Goal: Navigation & Orientation: Understand site structure

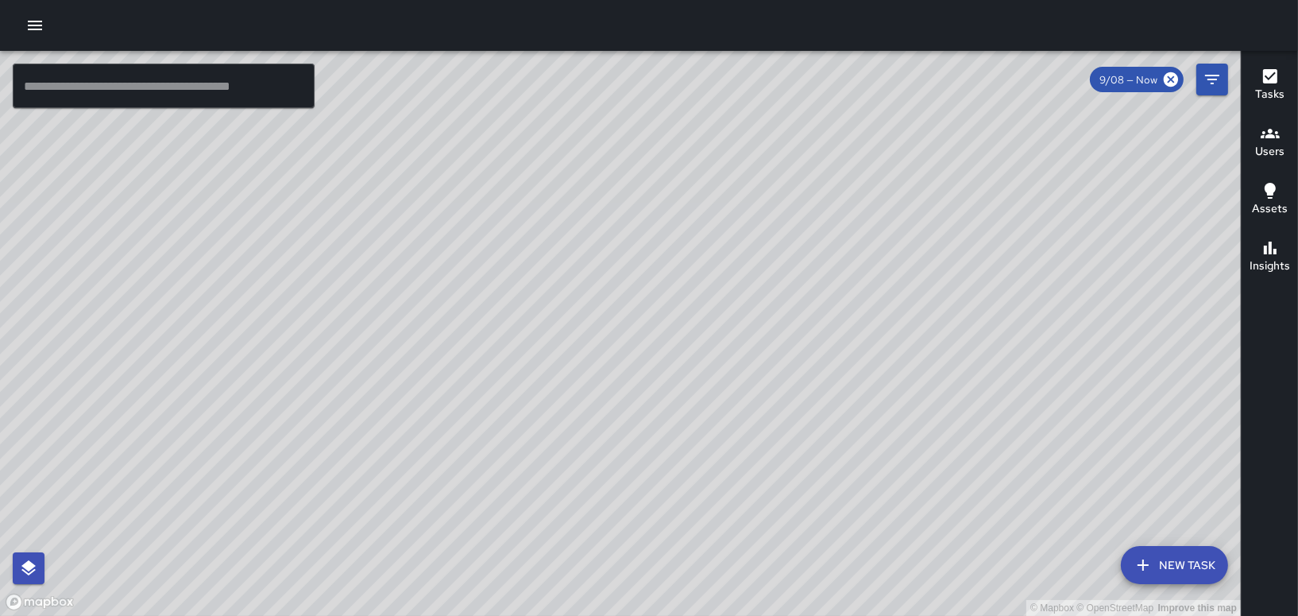
drag, startPoint x: 900, startPoint y: 368, endPoint x: 760, endPoint y: 570, distance: 245.5
click at [760, 570] on div "© Mapbox © OpenStreetMap Improve this map" at bounding box center [620, 333] width 1241 height 565
drag, startPoint x: 834, startPoint y: 471, endPoint x: 1092, endPoint y: 314, distance: 302.4
click at [1092, 314] on div "© Mapbox © OpenStreetMap Improve this map" at bounding box center [620, 333] width 1241 height 565
drag, startPoint x: 877, startPoint y: 146, endPoint x: 779, endPoint y: 300, distance: 182.5
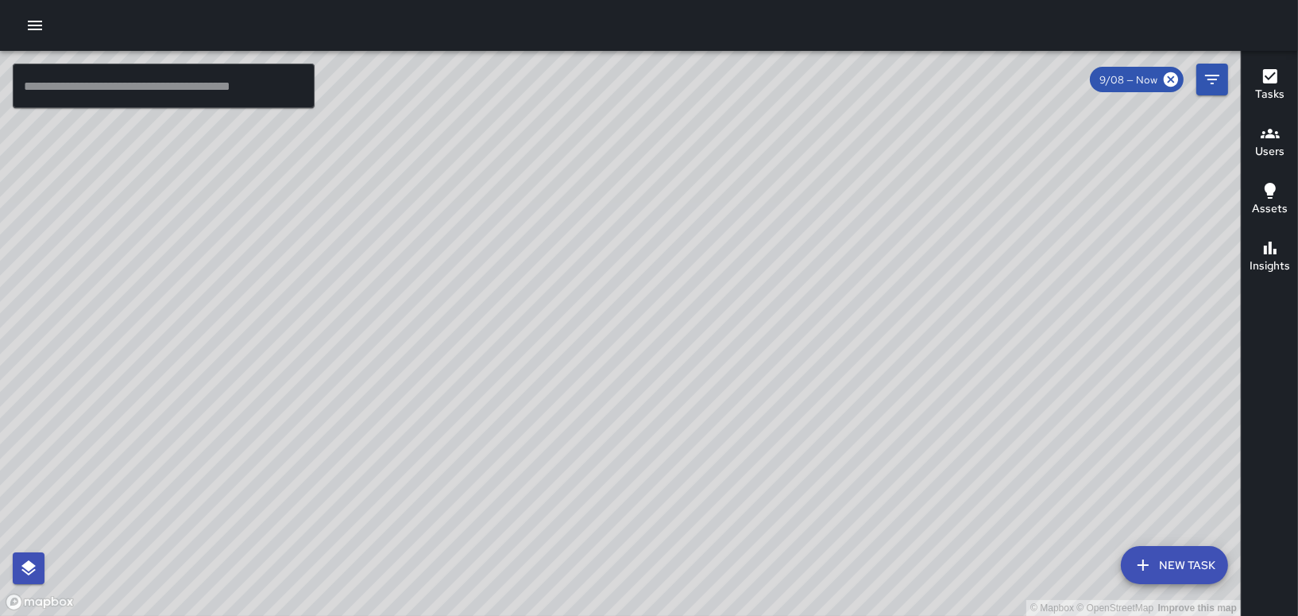
click at [779, 300] on div "© Mapbox © OpenStreetMap Improve this map" at bounding box center [620, 333] width 1241 height 565
drag, startPoint x: 752, startPoint y: 194, endPoint x: 722, endPoint y: 258, distance: 70.8
click at [723, 258] on div "© Mapbox © OpenStreetMap Improve this map" at bounding box center [620, 333] width 1241 height 565
drag, startPoint x: 877, startPoint y: 503, endPoint x: 724, endPoint y: 378, distance: 197.7
click at [744, 395] on div "© Mapbox © OpenStreetMap Improve this map" at bounding box center [620, 333] width 1241 height 565
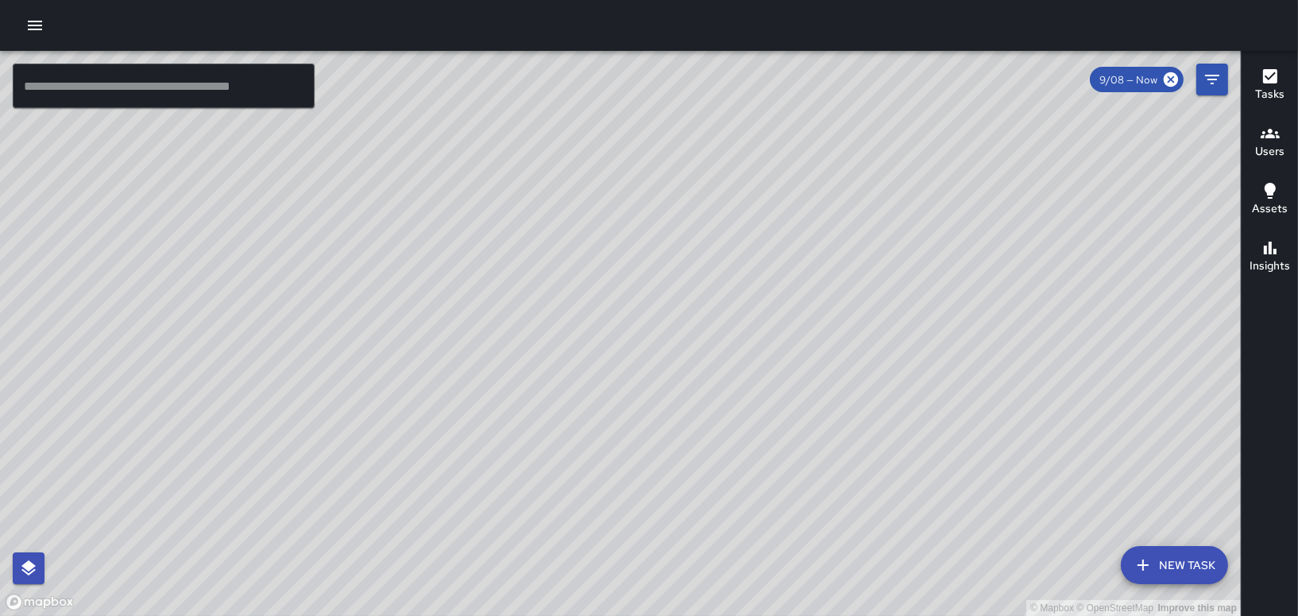
drag, startPoint x: 625, startPoint y: 301, endPoint x: 445, endPoint y: 505, distance: 271.8
click at [446, 505] on div "© Mapbox © OpenStreetMap Improve this map" at bounding box center [620, 333] width 1241 height 565
click at [613, 350] on div "© Mapbox © OpenStreetMap Improve this map" at bounding box center [620, 333] width 1241 height 565
drag, startPoint x: 708, startPoint y: 267, endPoint x: 623, endPoint y: 349, distance: 118.0
click at [624, 358] on div "© Mapbox © OpenStreetMap Improve this map" at bounding box center [620, 333] width 1241 height 565
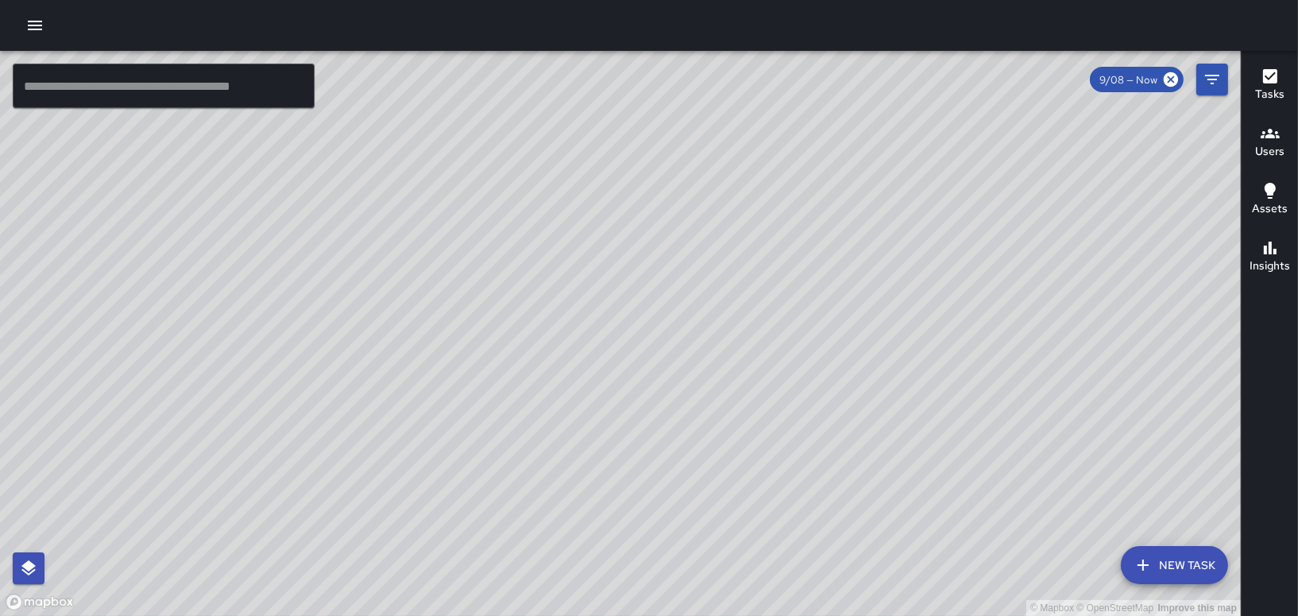
click at [1275, 144] on h6 "Users" at bounding box center [1269, 151] width 29 height 17
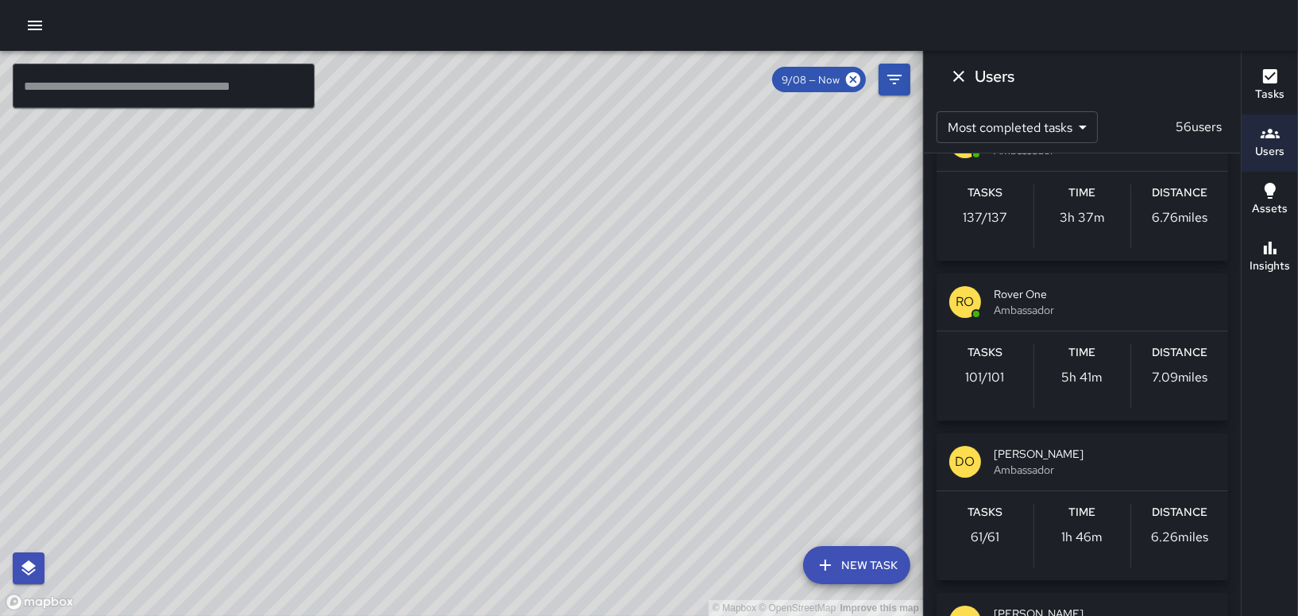
scroll to position [1510, 0]
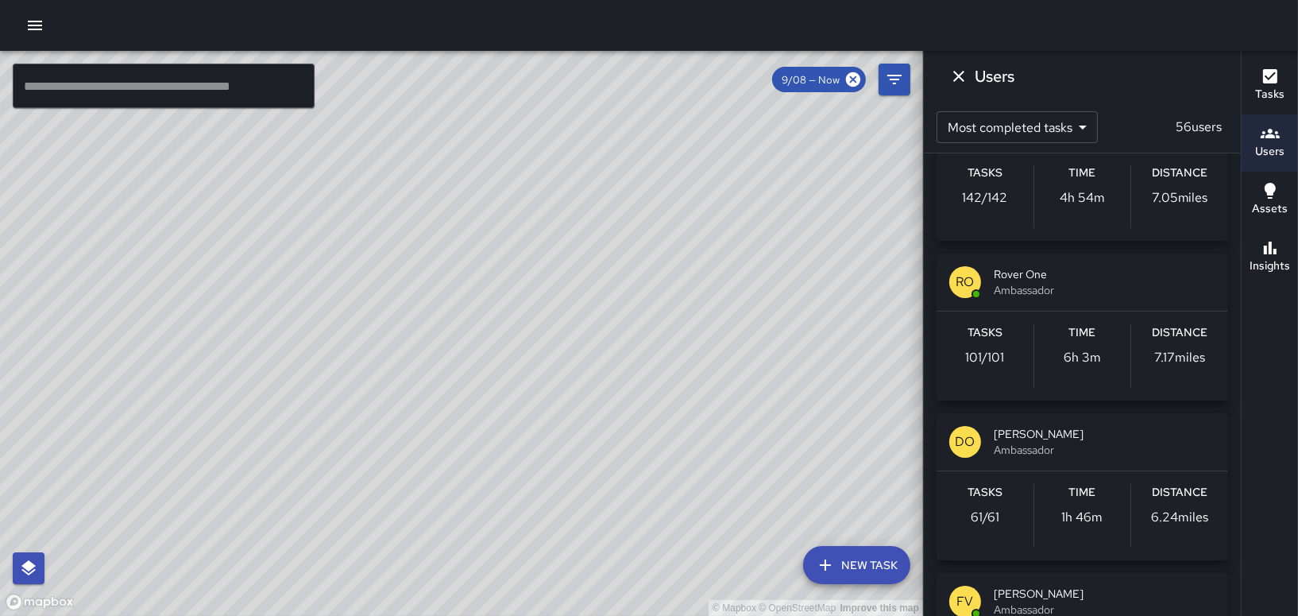
drag, startPoint x: 624, startPoint y: 130, endPoint x: 725, endPoint y: 331, distance: 224.9
click at [725, 331] on div "© Mapbox © OpenStreetMap Improve this map" at bounding box center [461, 333] width 923 height 565
drag, startPoint x: 454, startPoint y: 505, endPoint x: 711, endPoint y: 136, distance: 449.2
click at [711, 136] on div "© Mapbox © OpenStreetMap Improve this map" at bounding box center [461, 333] width 923 height 565
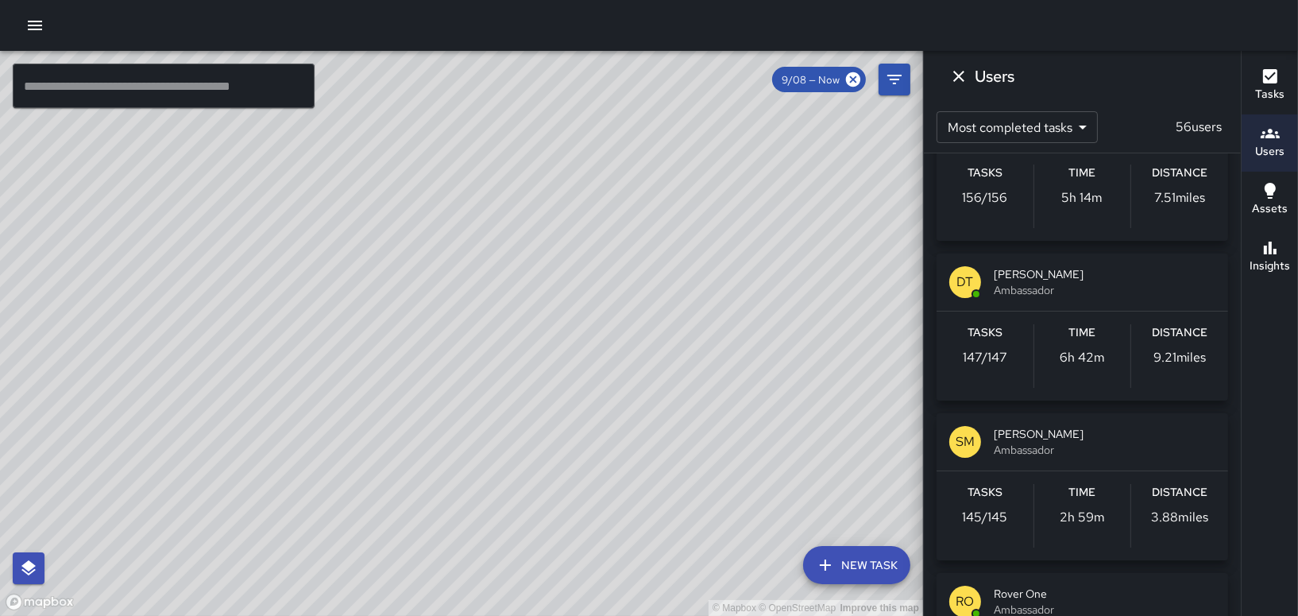
drag, startPoint x: 680, startPoint y: 454, endPoint x: 503, endPoint y: 212, distance: 299.6
click at [503, 212] on div "© Mapbox © OpenStreetMap Improve this map" at bounding box center [461, 333] width 923 height 565
drag, startPoint x: 851, startPoint y: 152, endPoint x: 702, endPoint y: 450, distance: 332.9
click at [702, 450] on div "© Mapbox © OpenStreetMap Improve this map" at bounding box center [461, 333] width 923 height 565
click at [955, 77] on icon "Dismiss" at bounding box center [958, 76] width 19 height 19
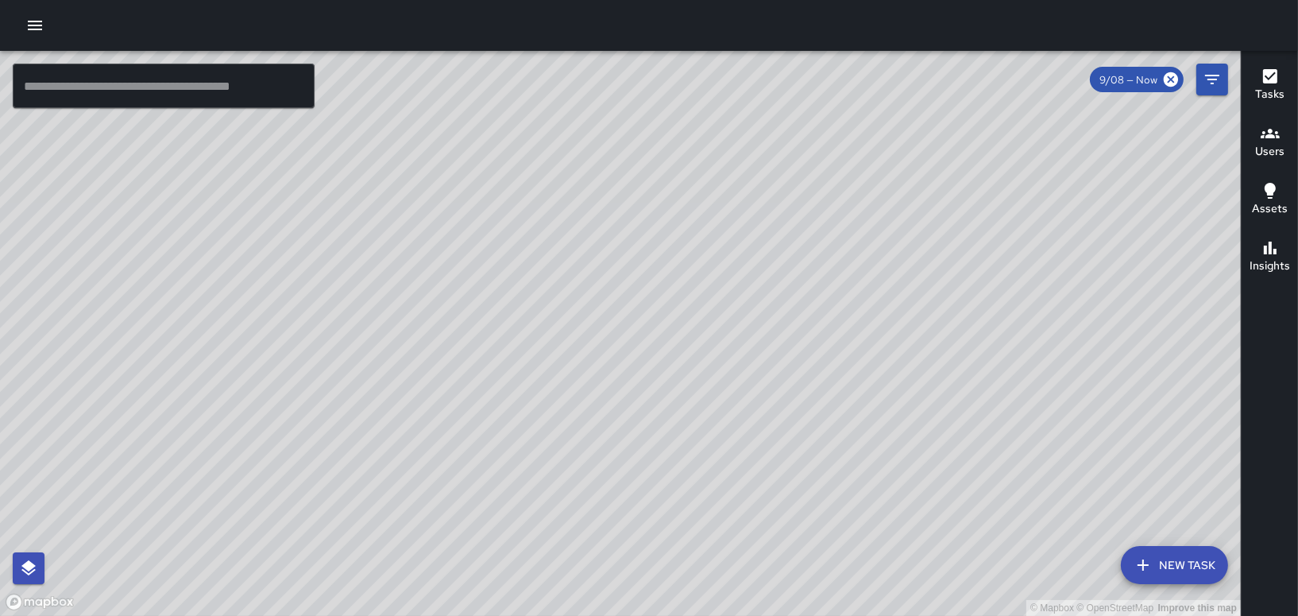
drag, startPoint x: 405, startPoint y: 298, endPoint x: 674, endPoint y: 282, distance: 269.0
click at [674, 282] on div "© Mapbox © OpenStreetMap Improve this map" at bounding box center [620, 333] width 1241 height 565
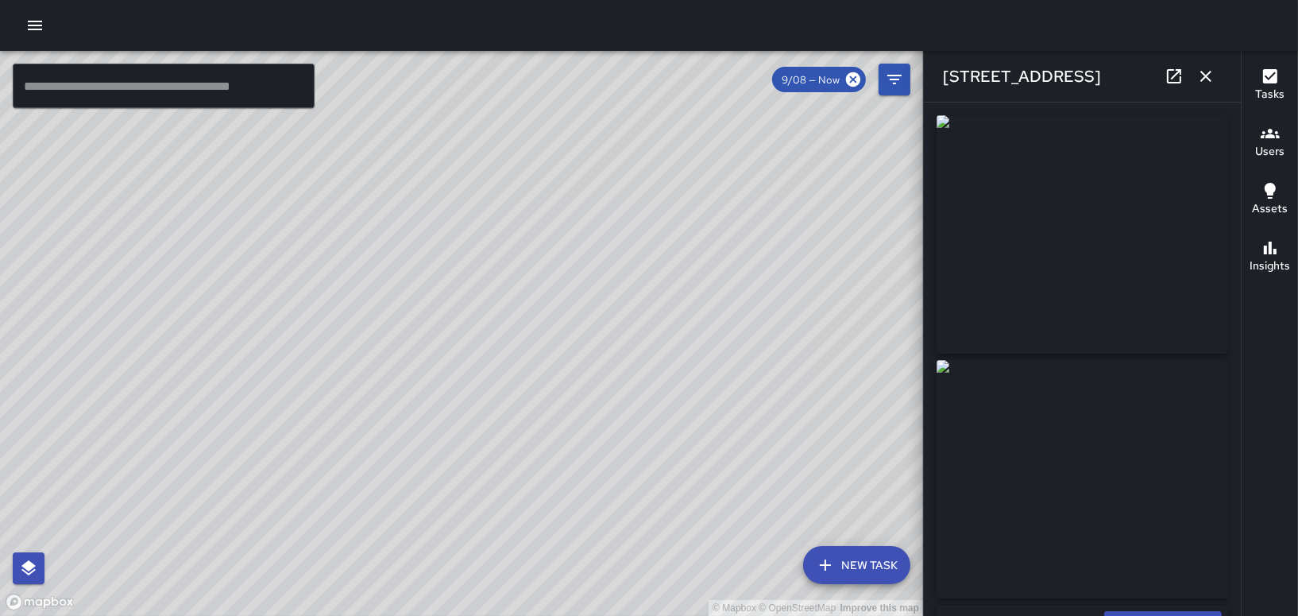
click at [1215, 75] on icon "button" at bounding box center [1206, 76] width 19 height 19
